Goal: Task Accomplishment & Management: Manage account settings

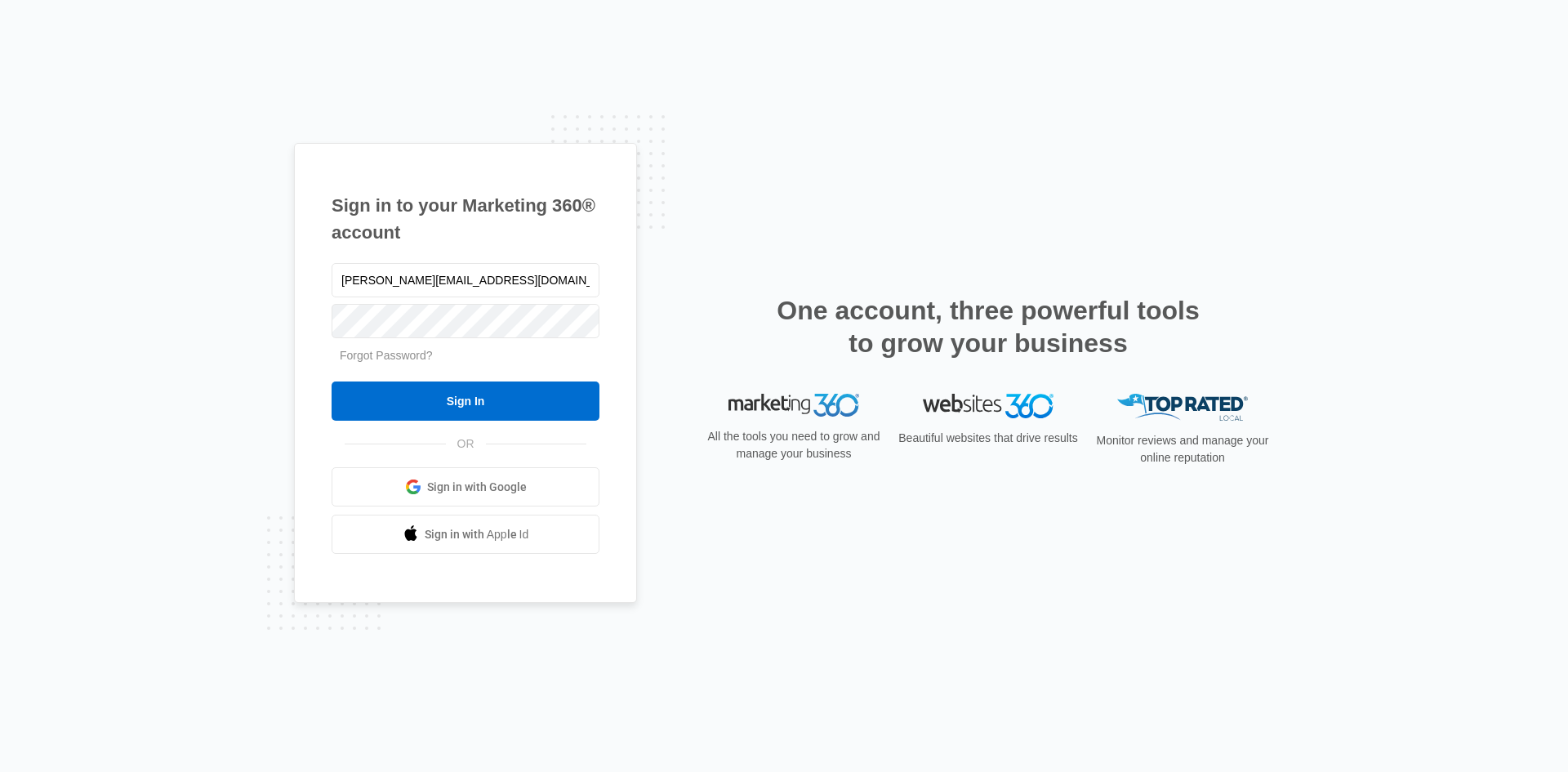
type input "[PERSON_NAME][EMAIL_ADDRESS][DOMAIN_NAME]"
click at [520, 340] on div at bounding box center [465, 321] width 268 height 41
click at [332, 381] on input "Sign In" at bounding box center [465, 401] width 268 height 40
